Goal: Task Accomplishment & Management: Complete application form

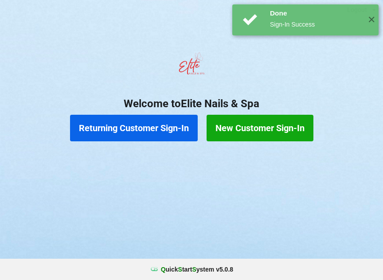
click at [252, 121] on button "New Customer Sign-In" at bounding box center [260, 128] width 107 height 27
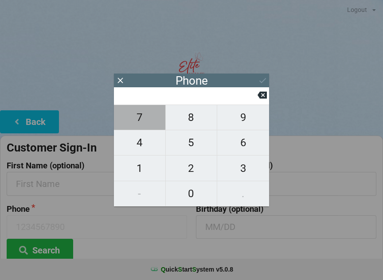
click at [135, 120] on span "7" at bounding box center [139, 117] width 51 height 19
type input "7"
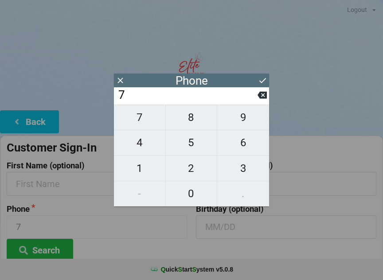
click at [187, 127] on span "8" at bounding box center [191, 117] width 51 height 19
type input "78"
click at [238, 152] on span "6" at bounding box center [243, 142] width 52 height 19
type input "786"
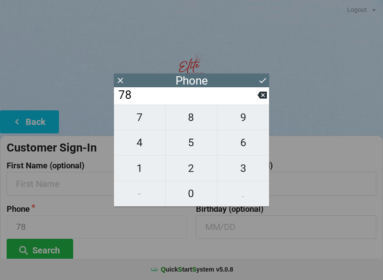
type input "786"
click at [238, 121] on span "9" at bounding box center [243, 117] width 52 height 19
type input "7869"
click at [136, 167] on span "1" at bounding box center [139, 168] width 51 height 19
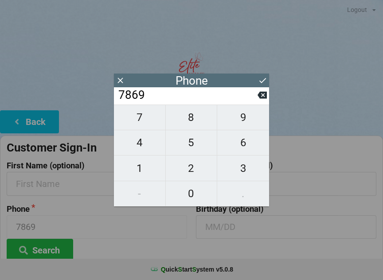
type input "78691"
click at [191, 198] on span "0" at bounding box center [191, 193] width 51 height 19
type input "786910"
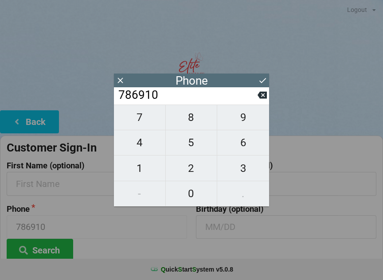
click at [243, 148] on span "6" at bounding box center [243, 142] width 52 height 19
type input "7869106"
click at [190, 116] on span "8" at bounding box center [191, 117] width 51 height 19
type input "78691068"
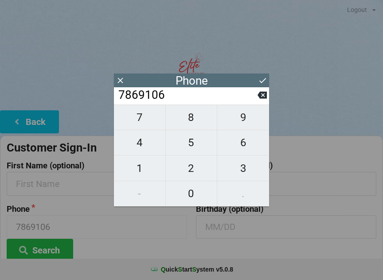
type input "78691068"
click at [185, 146] on span "5" at bounding box center [191, 142] width 51 height 19
type input "786910685"
click at [245, 147] on span "6" at bounding box center [243, 142] width 52 height 19
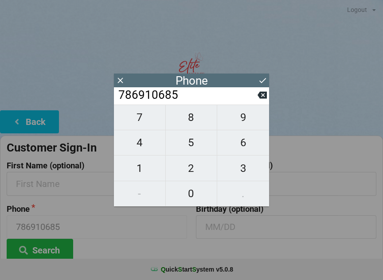
type input "7869106856"
click at [260, 82] on icon at bounding box center [262, 80] width 9 height 9
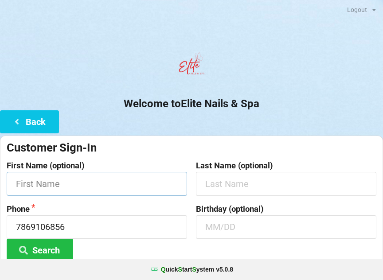
click at [67, 182] on input "text" at bounding box center [97, 183] width 180 height 23
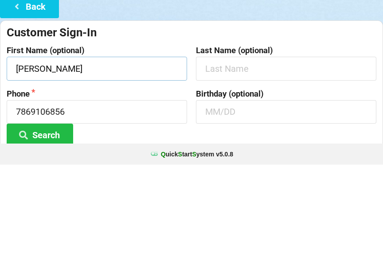
type input "[PERSON_NAME]"
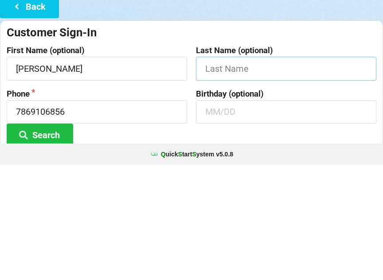
click at [233, 172] on input "text" at bounding box center [286, 183] width 180 height 23
type input "[PERSON_NAME]"
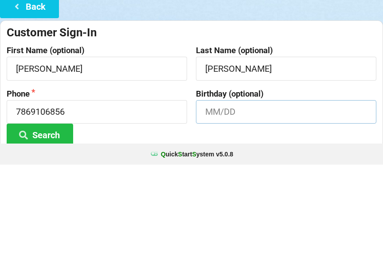
click at [231, 215] on input "text" at bounding box center [286, 226] width 180 height 23
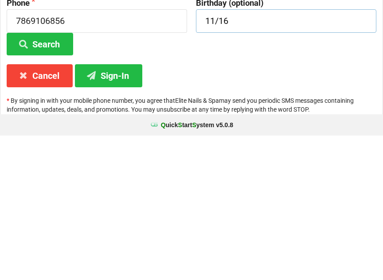
scroll to position [66, 0]
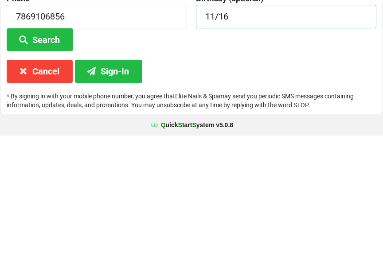
type input "11/16"
click at [106, 204] on button "Sign-In" at bounding box center [108, 215] width 67 height 23
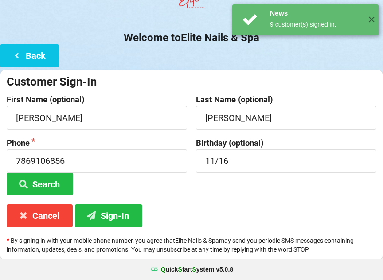
scroll to position [0, 0]
